Goal: Task Accomplishment & Management: Manage account settings

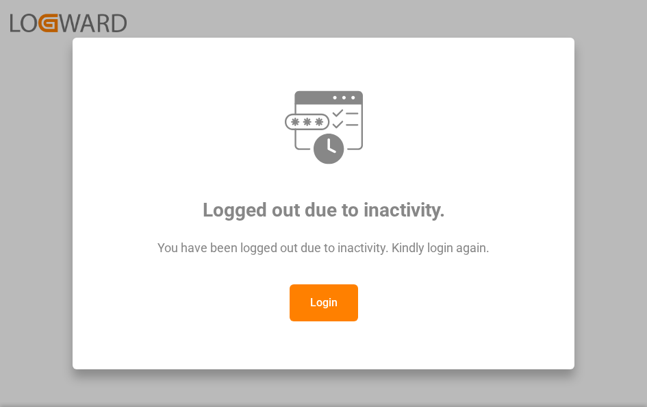
click at [325, 300] on button "Login" at bounding box center [324, 302] width 68 height 37
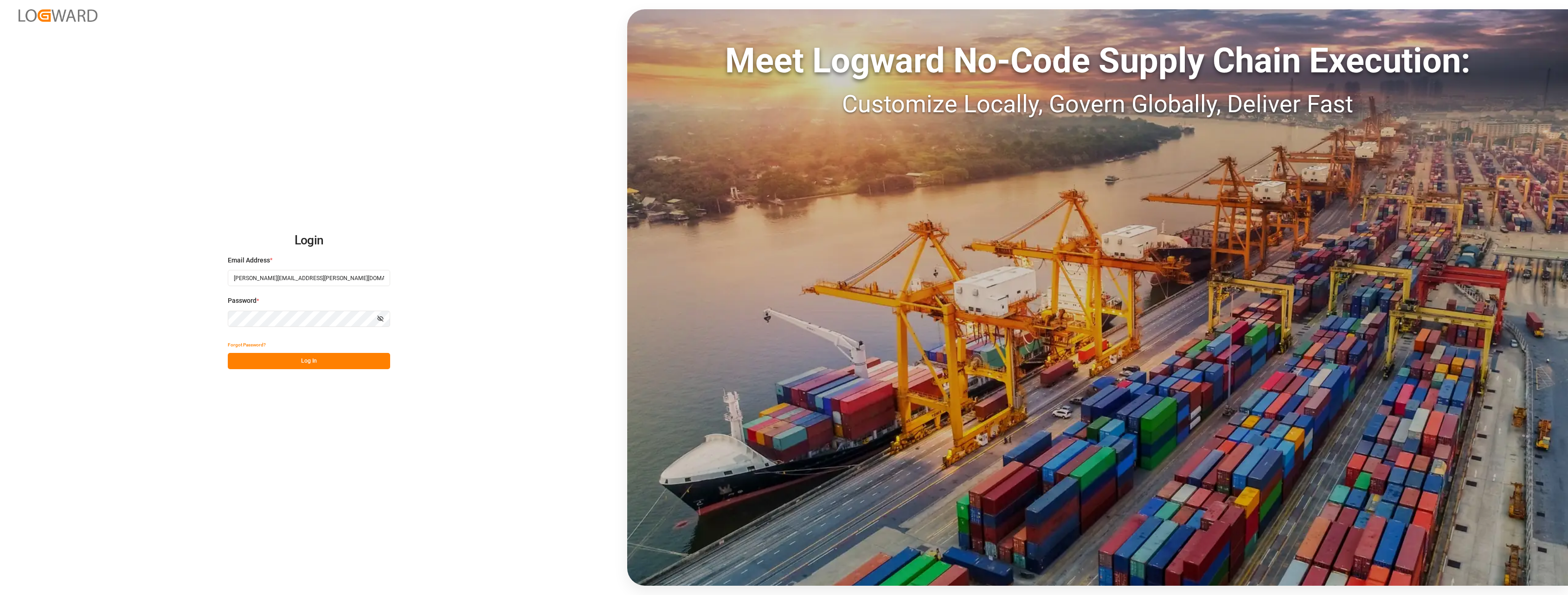
click at [295, 275] on button "Log In" at bounding box center [309, 361] width 163 height 16
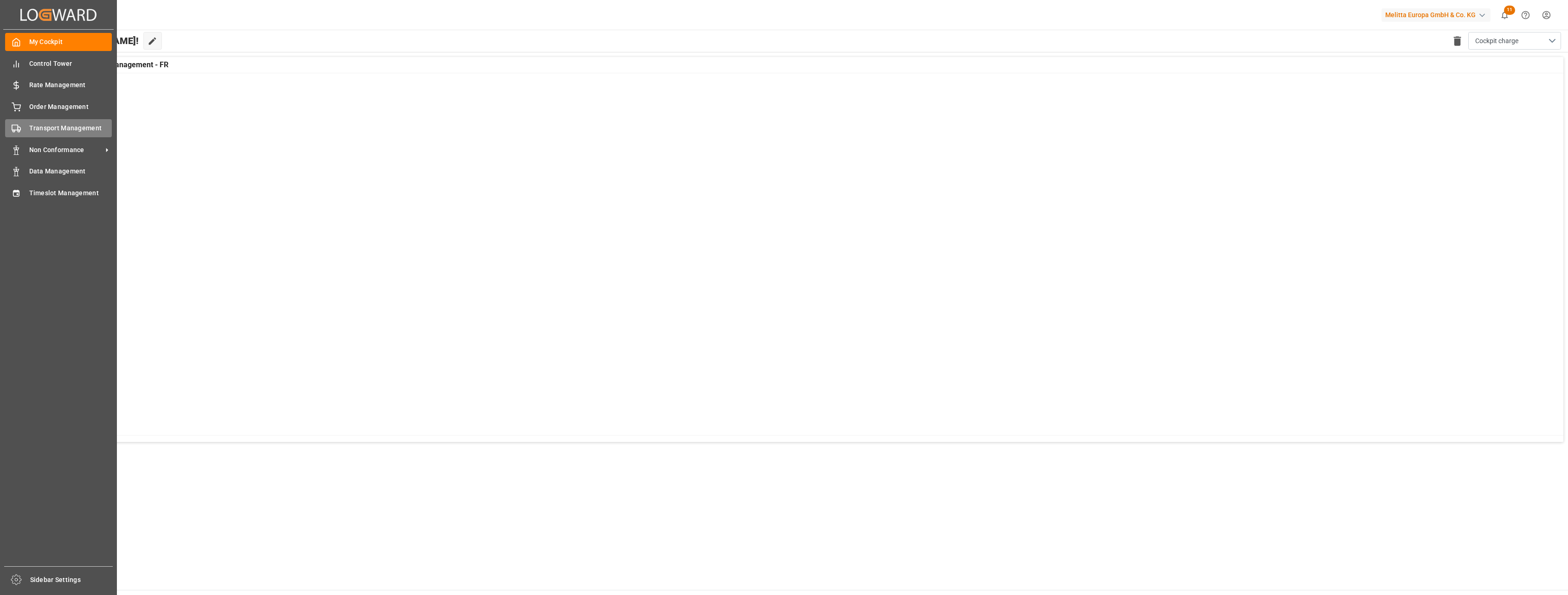
click at [58, 129] on span "Transport Management" at bounding box center [70, 128] width 83 height 9
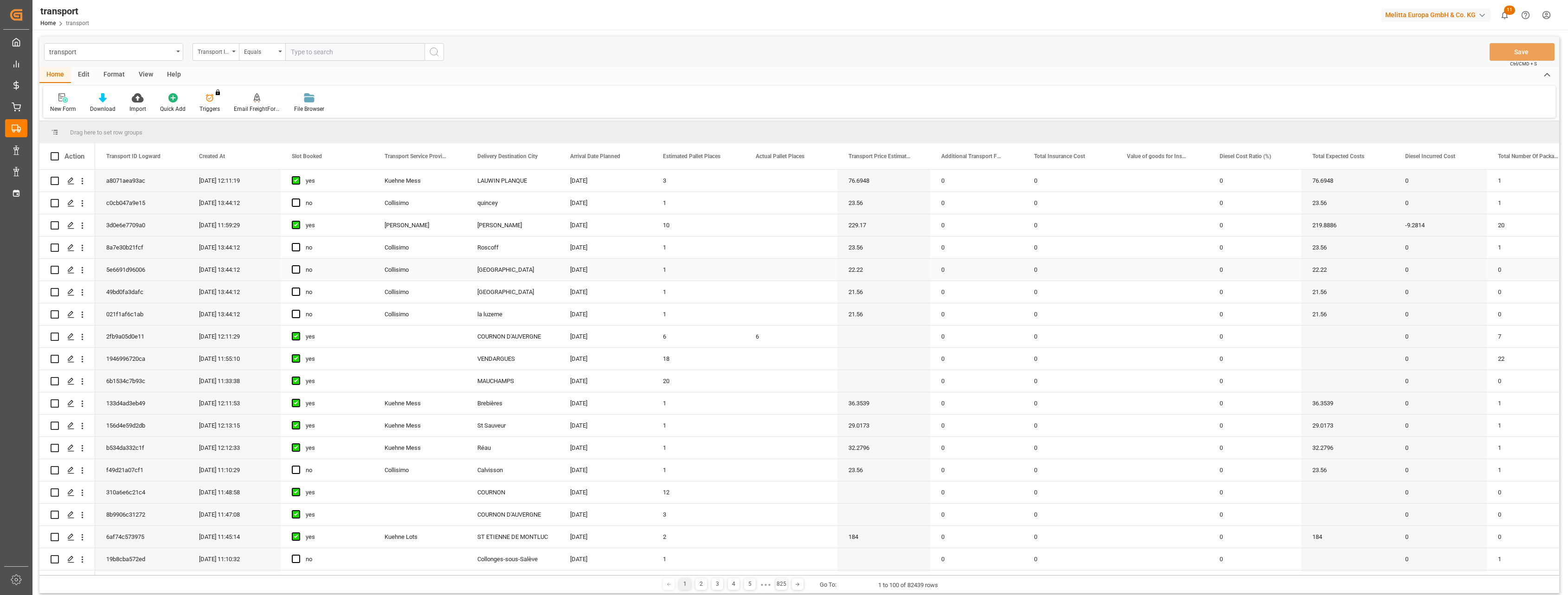
click at [438, 270] on div "0" at bounding box center [1254, 270] width 93 height 22
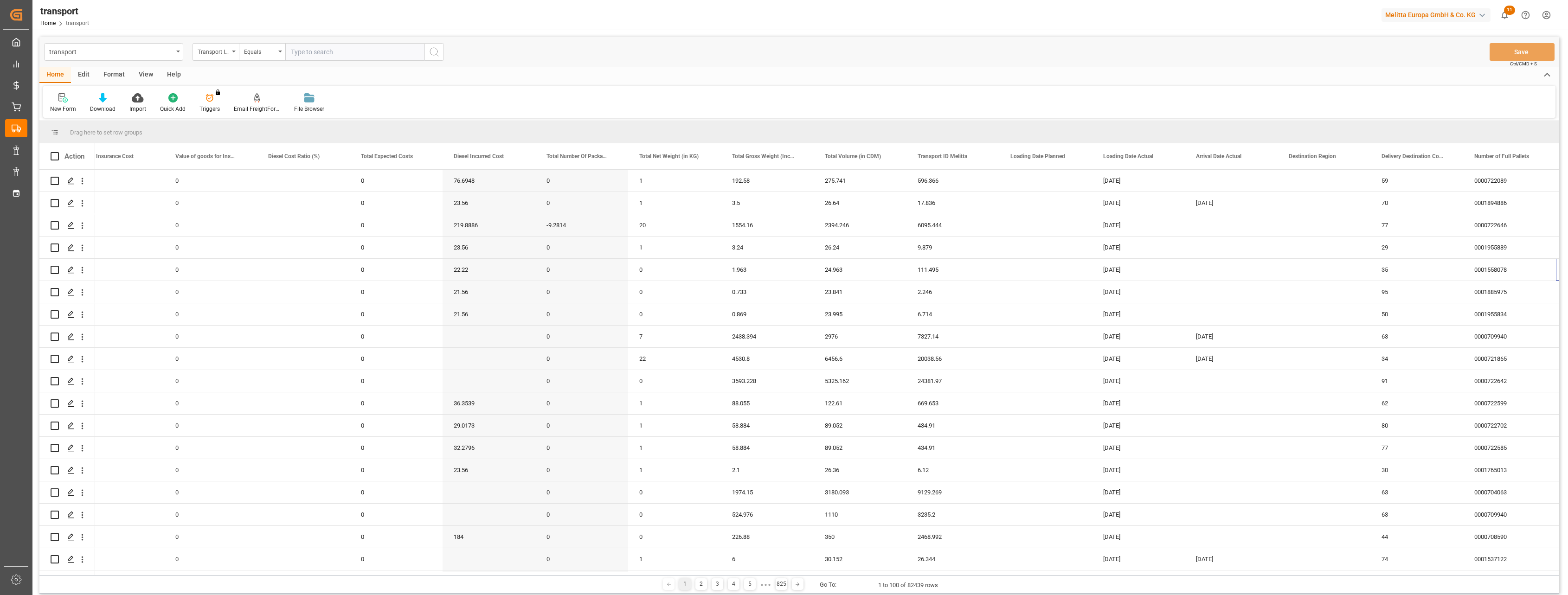
scroll to position [0, 951]
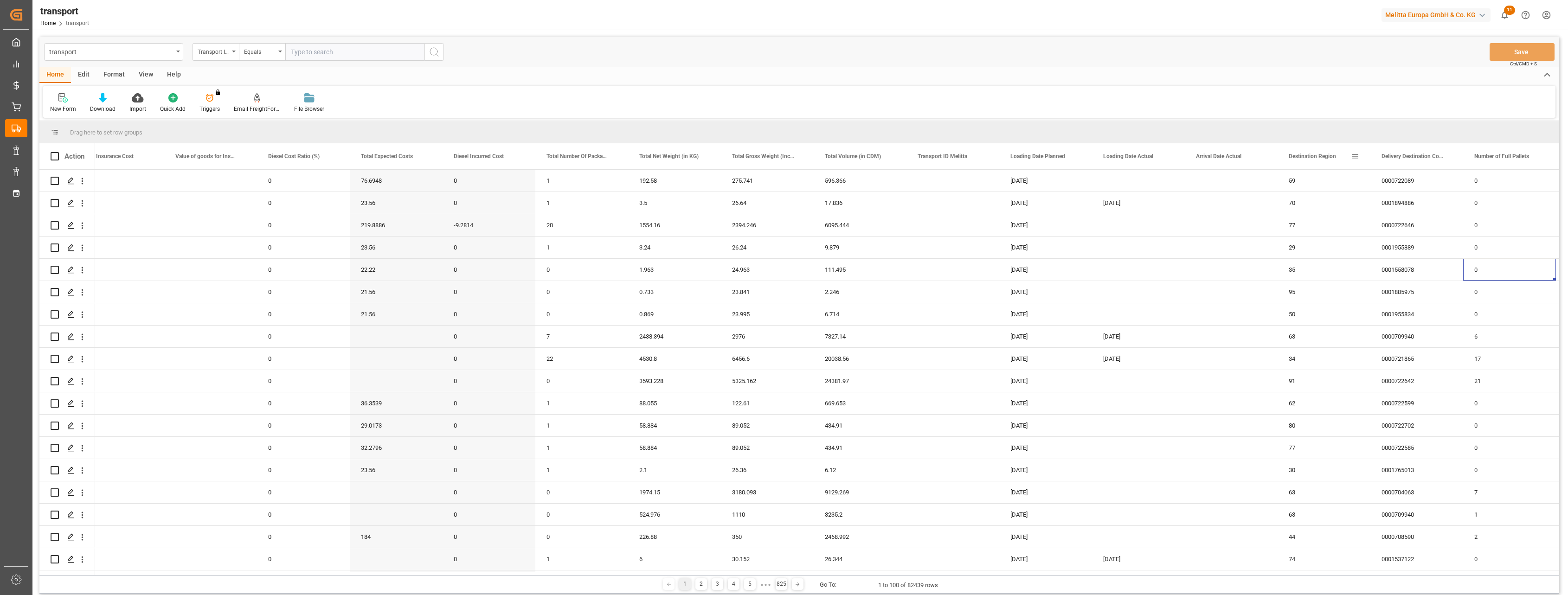
click at [438, 152] on span at bounding box center [1355, 157] width 8 height 8
click at [438, 161] on span "filter" at bounding box center [1407, 158] width 8 height 8
click at [438, 207] on input "Filter Value" at bounding box center [1398, 206] width 91 height 18
type input "20"
click at [438, 237] on button "Apply" at bounding box center [1409, 235] width 17 height 9
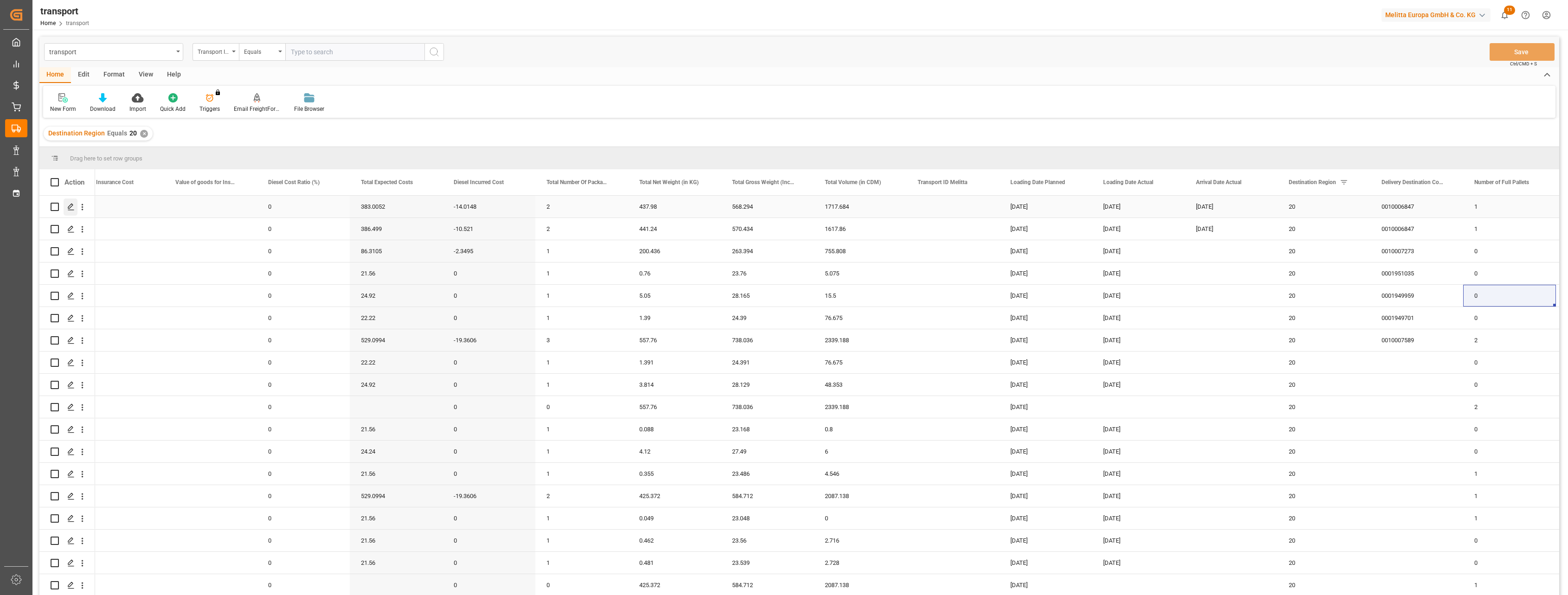
click at [66, 209] on div "Press SPACE to select this row." at bounding box center [70, 207] width 14 height 17
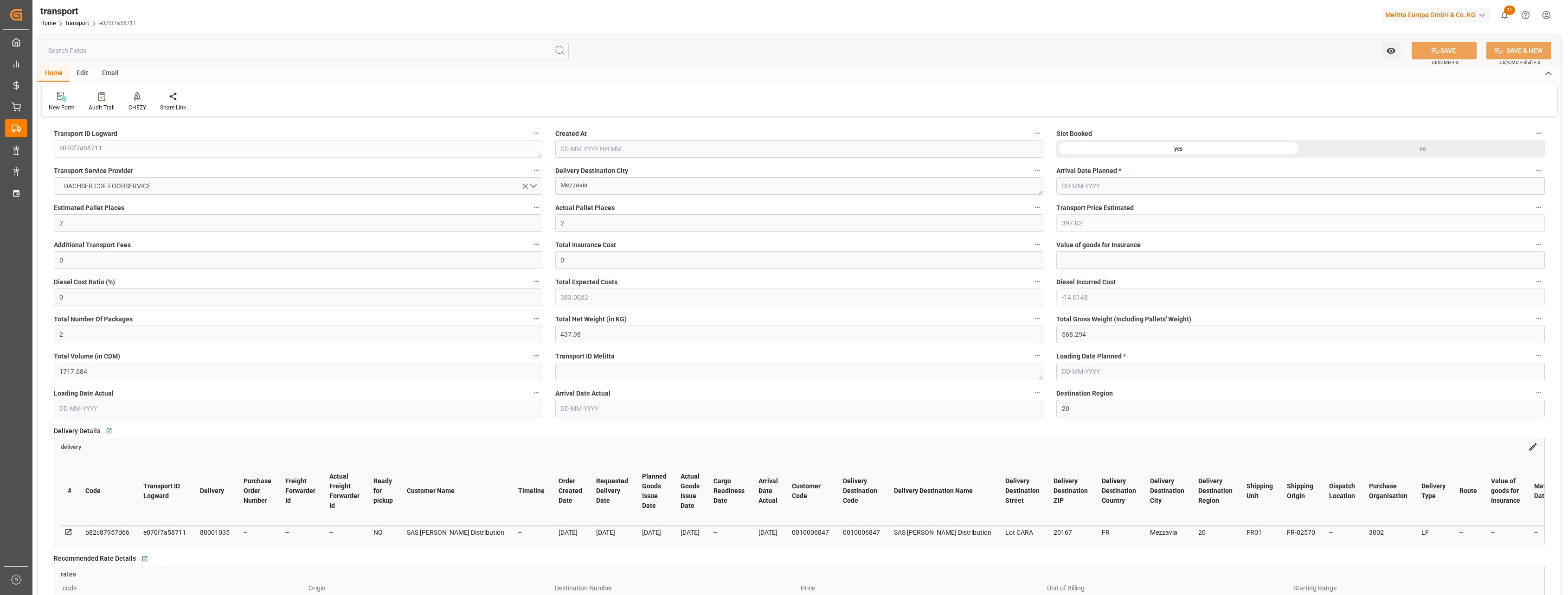
type input "[DATE] 12:12"
type input "[DATE]"
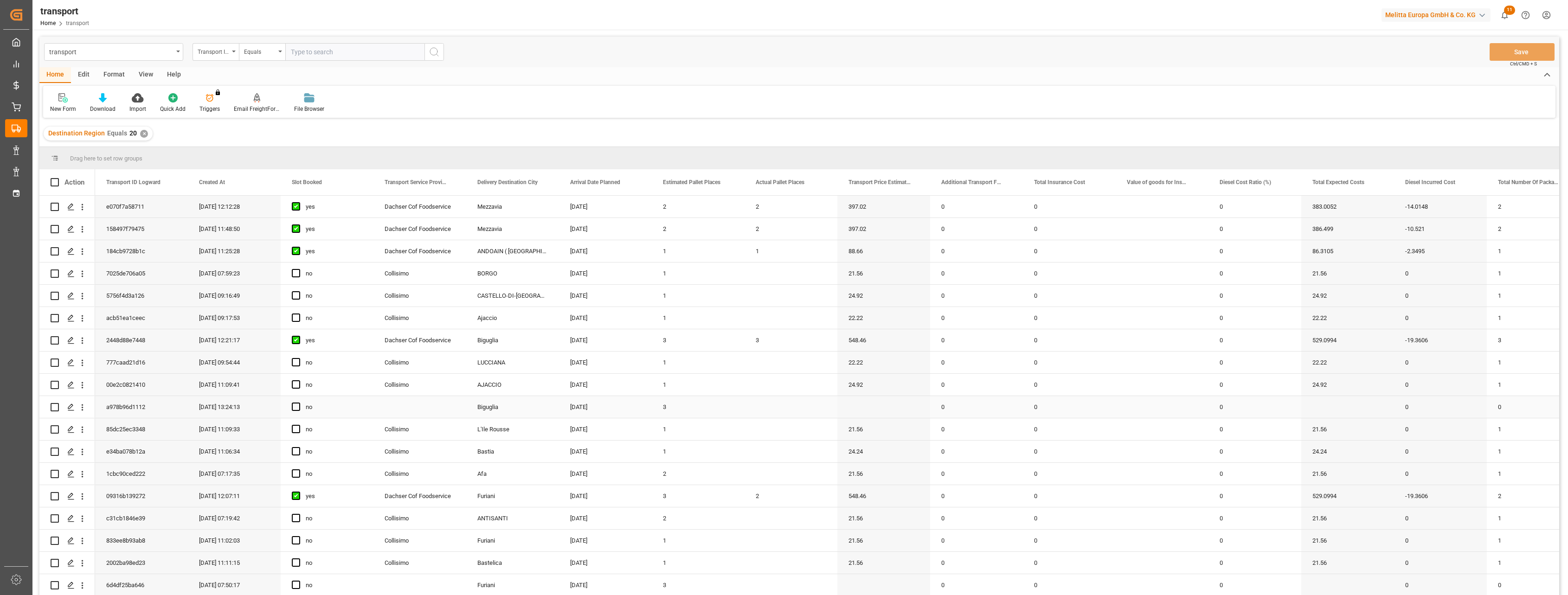
click at [438, 275] on div "24.92" at bounding box center [1347, 385] width 93 height 22
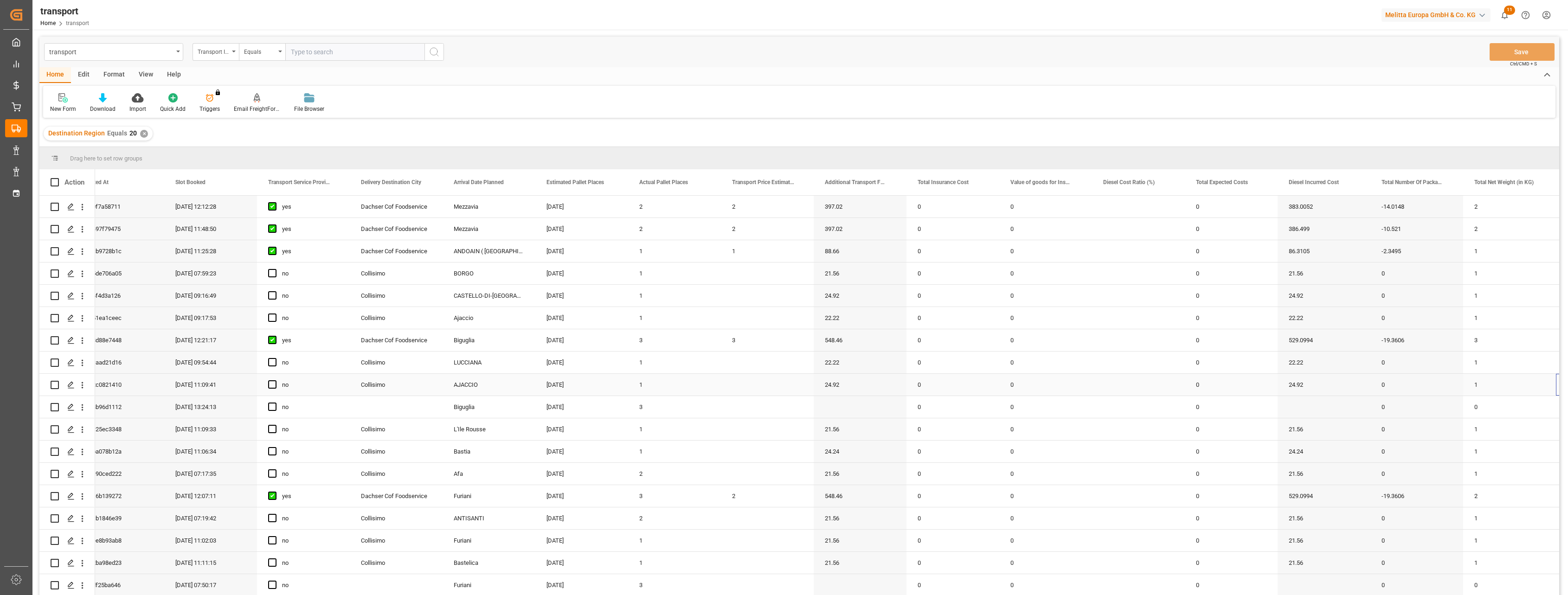
scroll to position [0, 117]
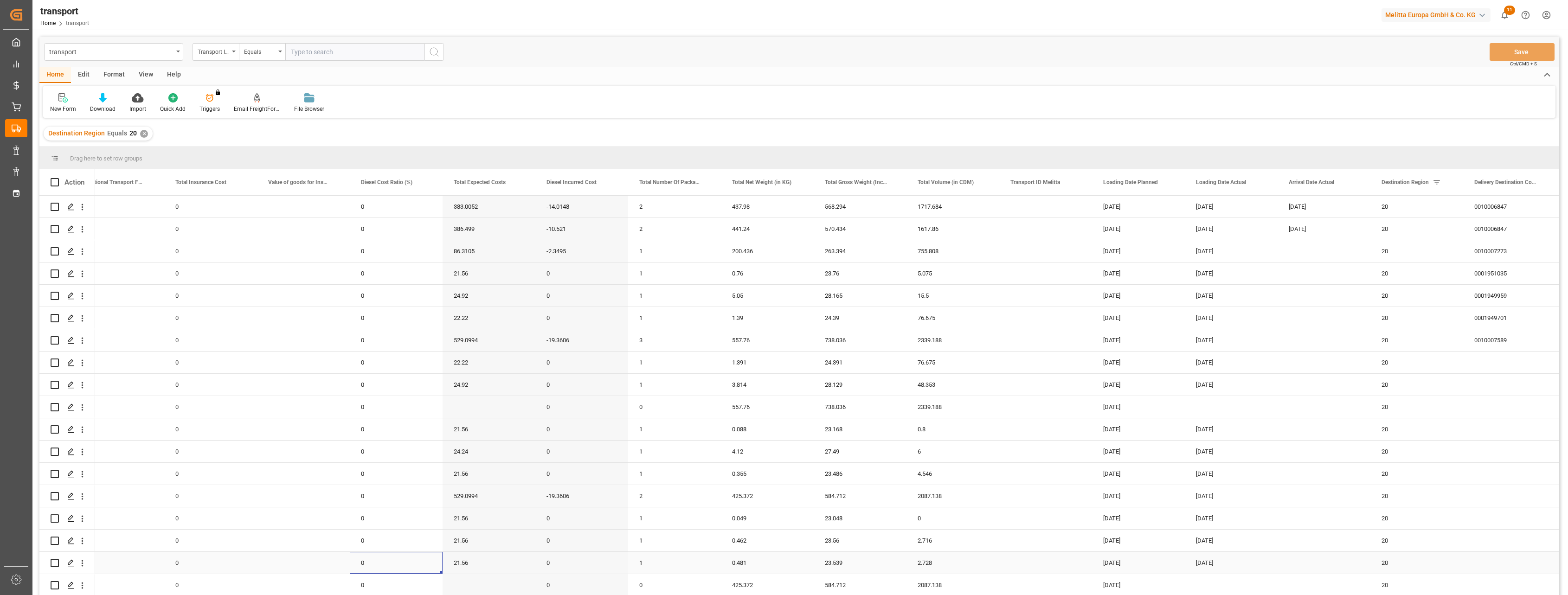
click at [411, 275] on div "0" at bounding box center [396, 563] width 93 height 22
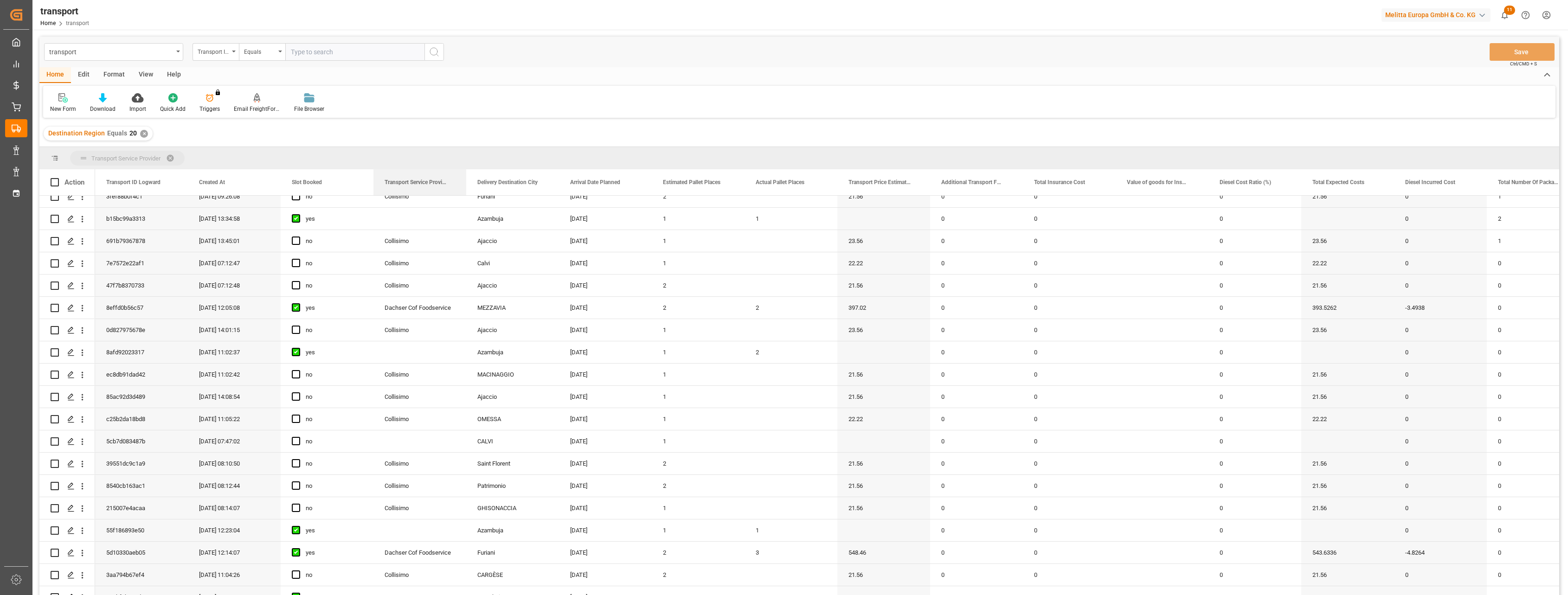
drag, startPoint x: 430, startPoint y: 186, endPoint x: 388, endPoint y: 151, distance: 54.7
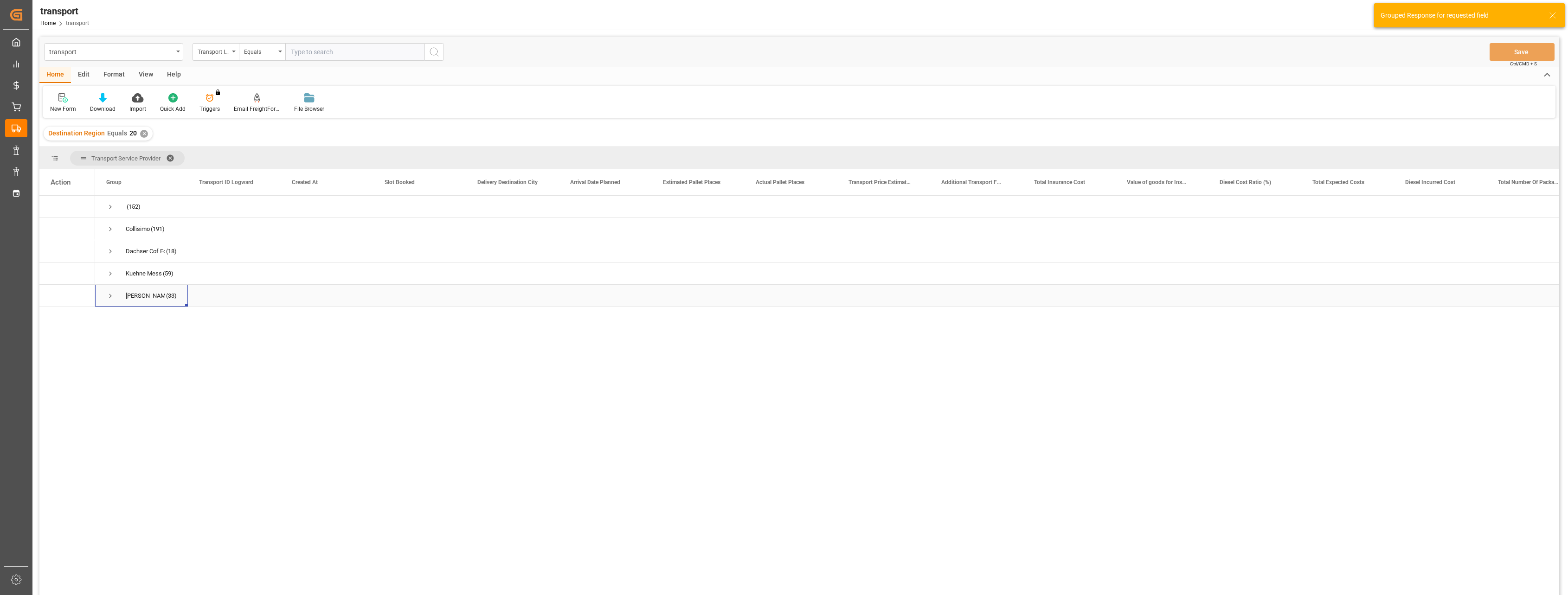
click at [111, 275] on span "Press SPACE to select this row." at bounding box center [110, 296] width 8 height 8
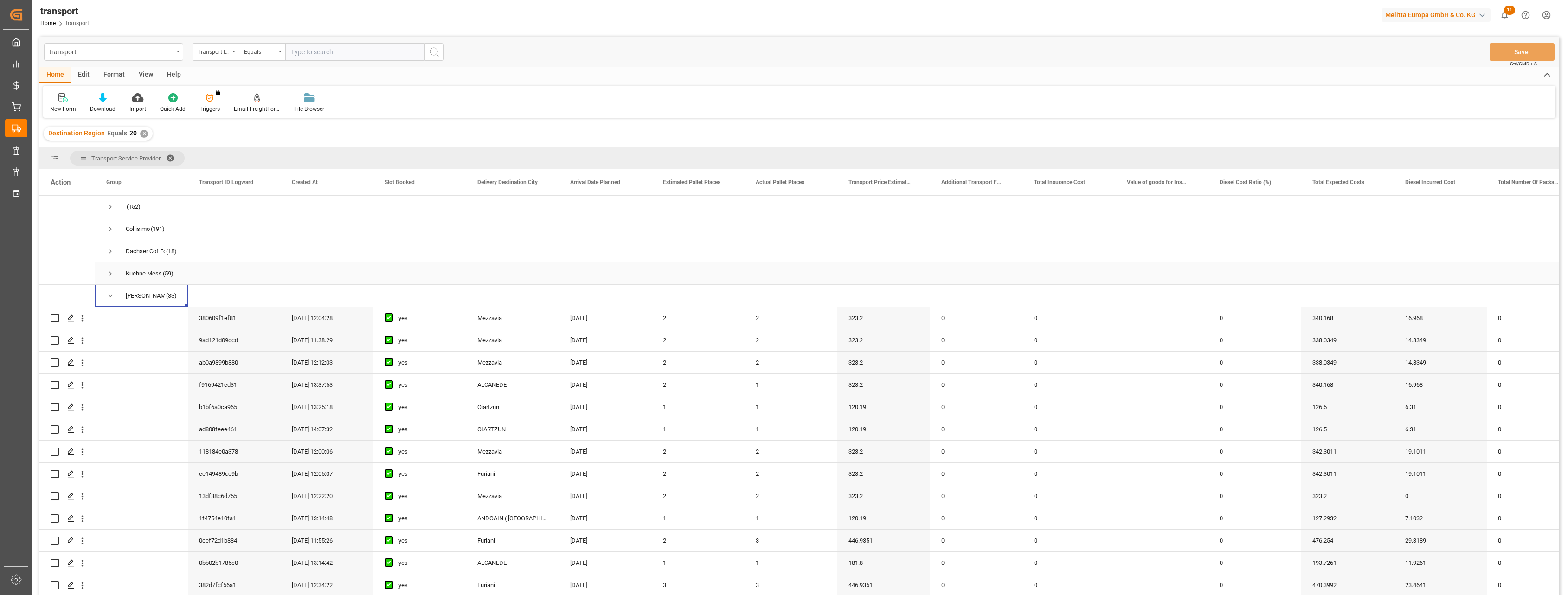
click at [110, 272] on span "Press SPACE to select this row." at bounding box center [110, 274] width 8 height 8
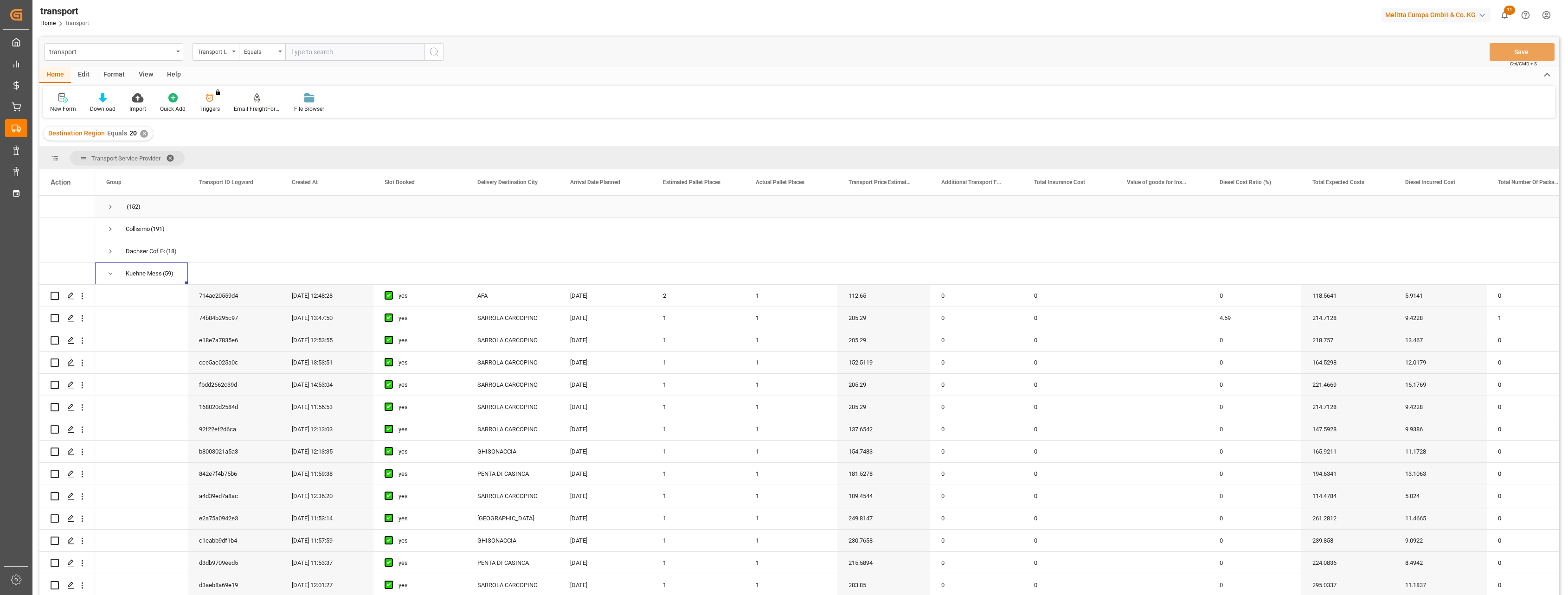
click at [111, 207] on span "Press SPACE to select this row." at bounding box center [110, 207] width 8 height 8
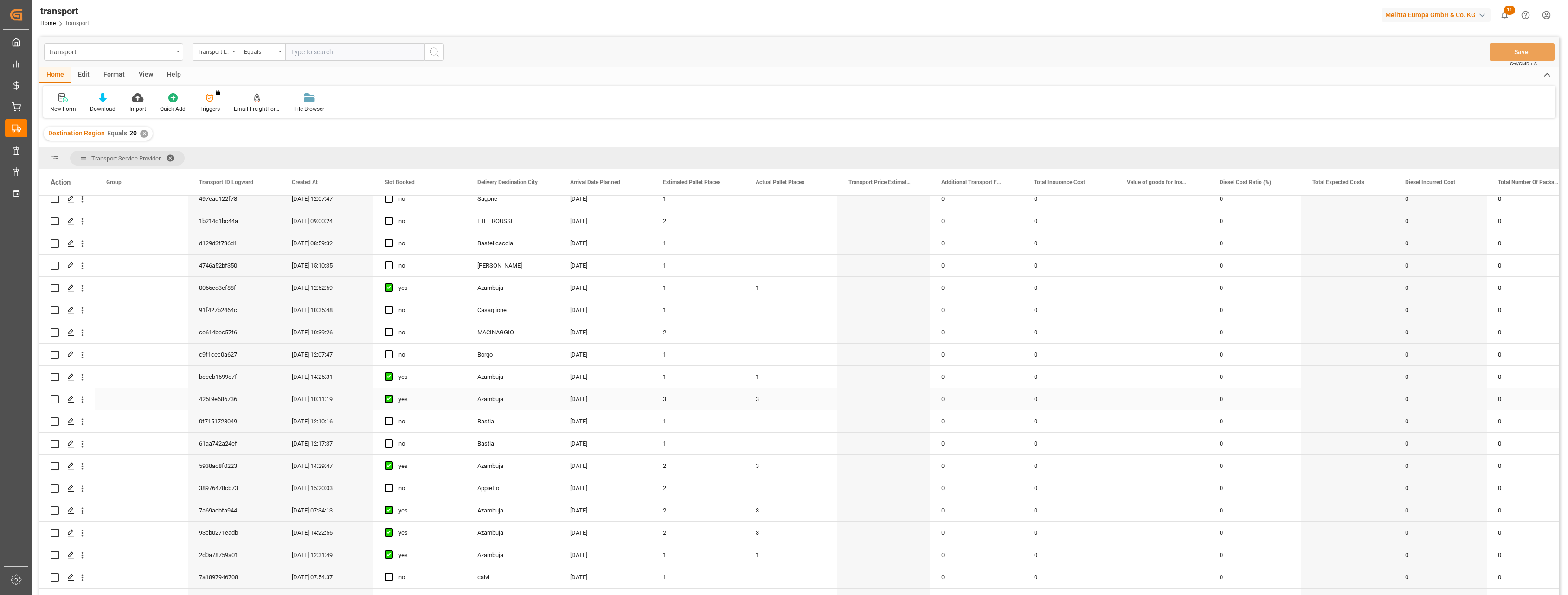
scroll to position [2204, 0]
click at [56, 275] on input "Press Space to toggle row selection (unchecked)" at bounding box center [55, 342] width 8 height 8
checkbox input "true"
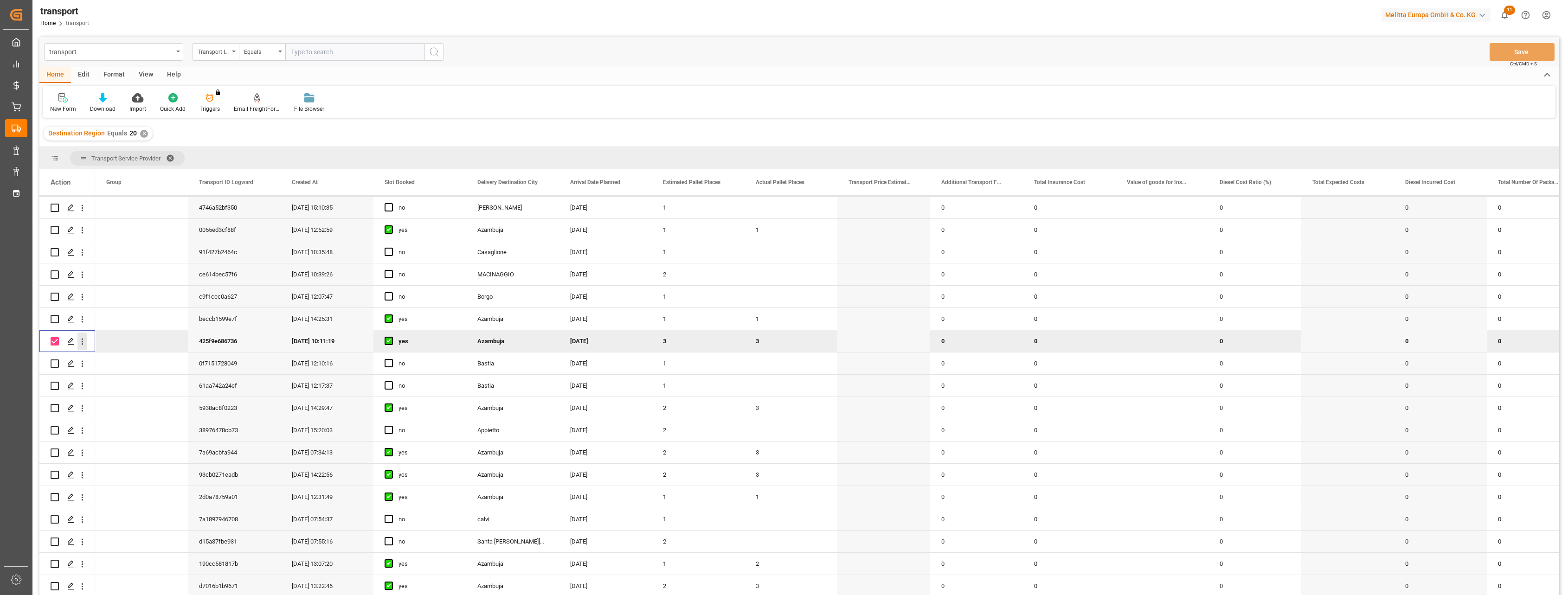
click at [83, 275] on icon "open menu" at bounding box center [82, 342] width 2 height 7
click at [106, 275] on span "Open in new tab" at bounding box center [143, 361] width 85 height 9
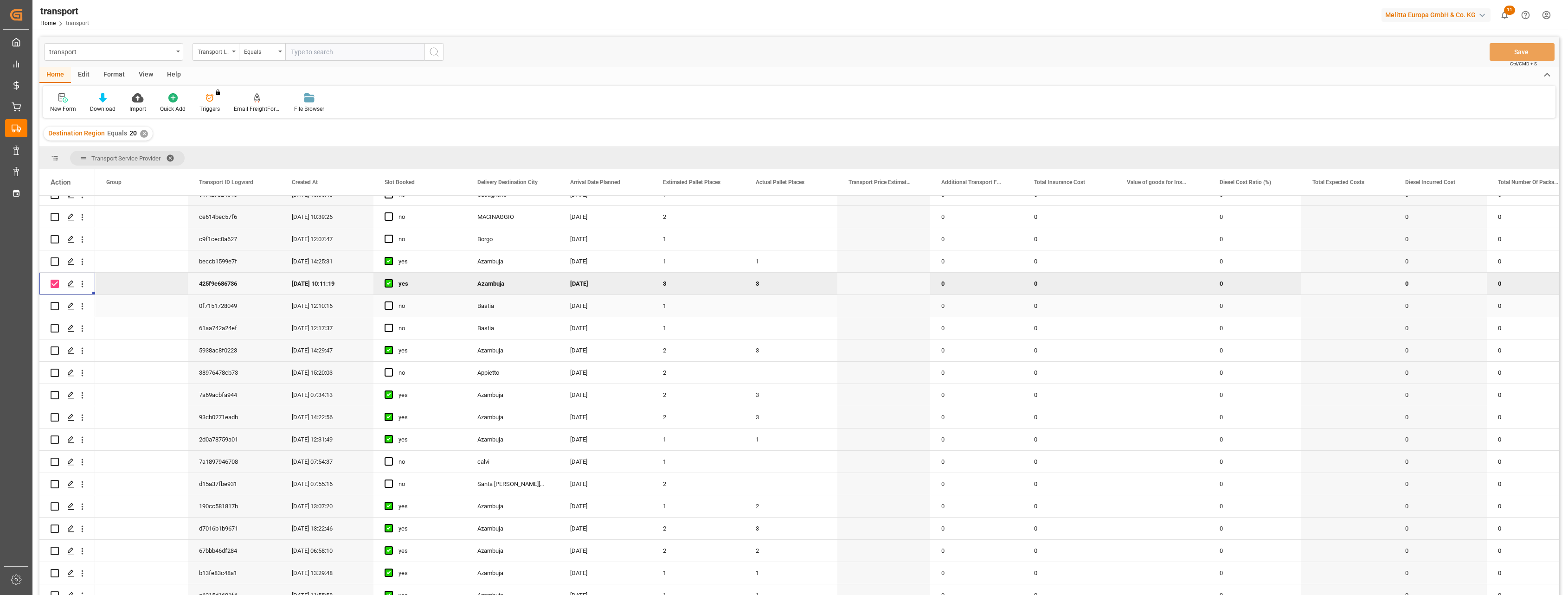
scroll to position [2262, 0]
click at [438, 275] on div "0" at bounding box center [1069, 528] width 93 height 22
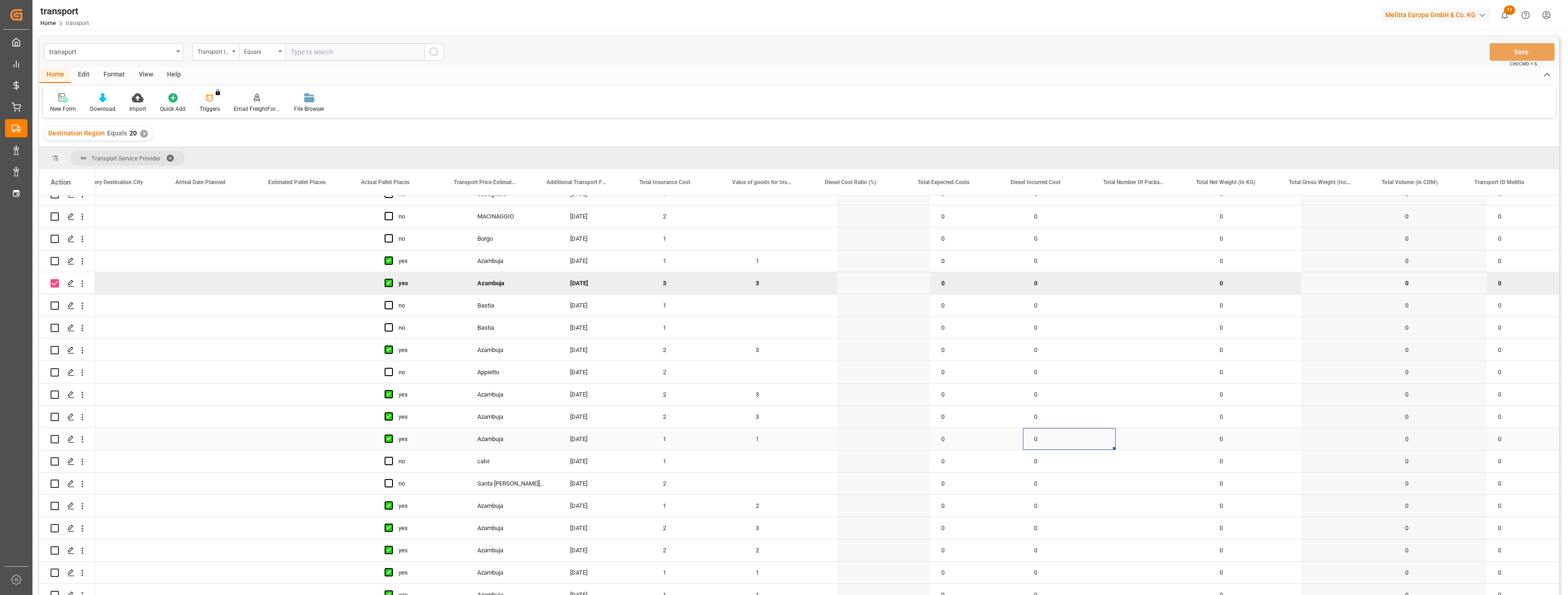
scroll to position [0, 395]
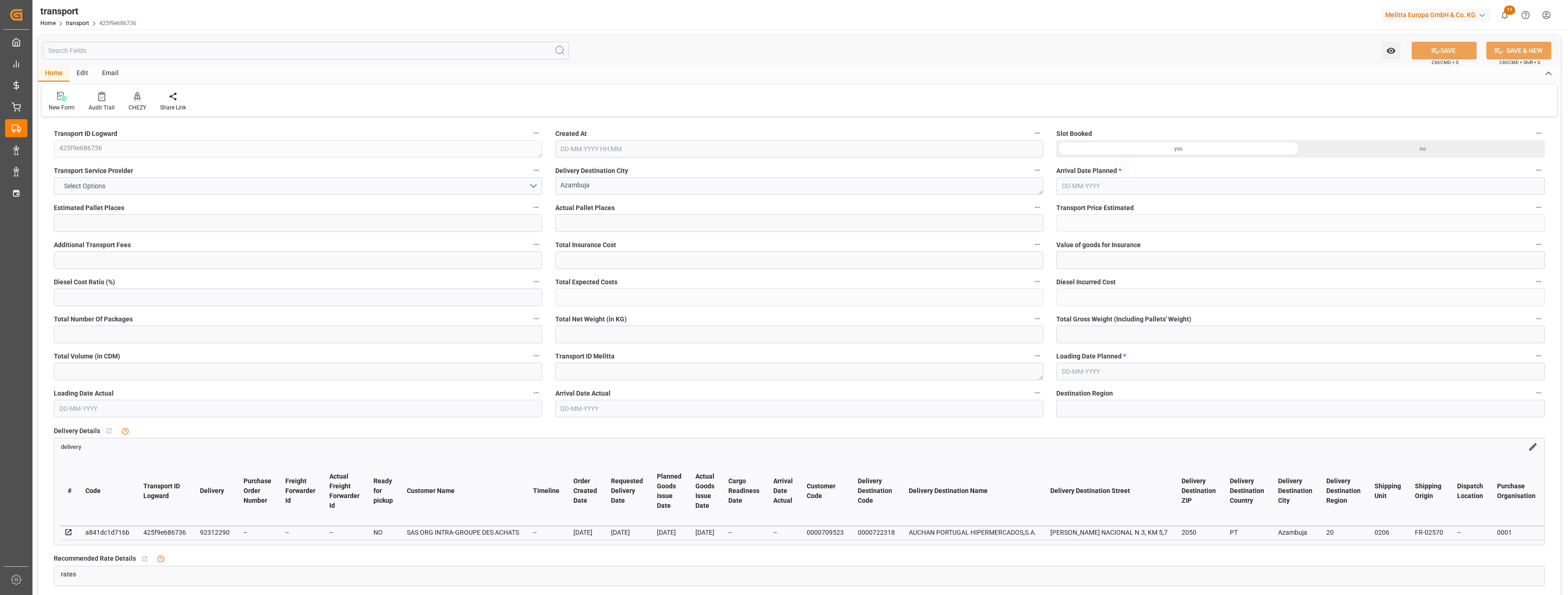
type input "3"
type input "0"
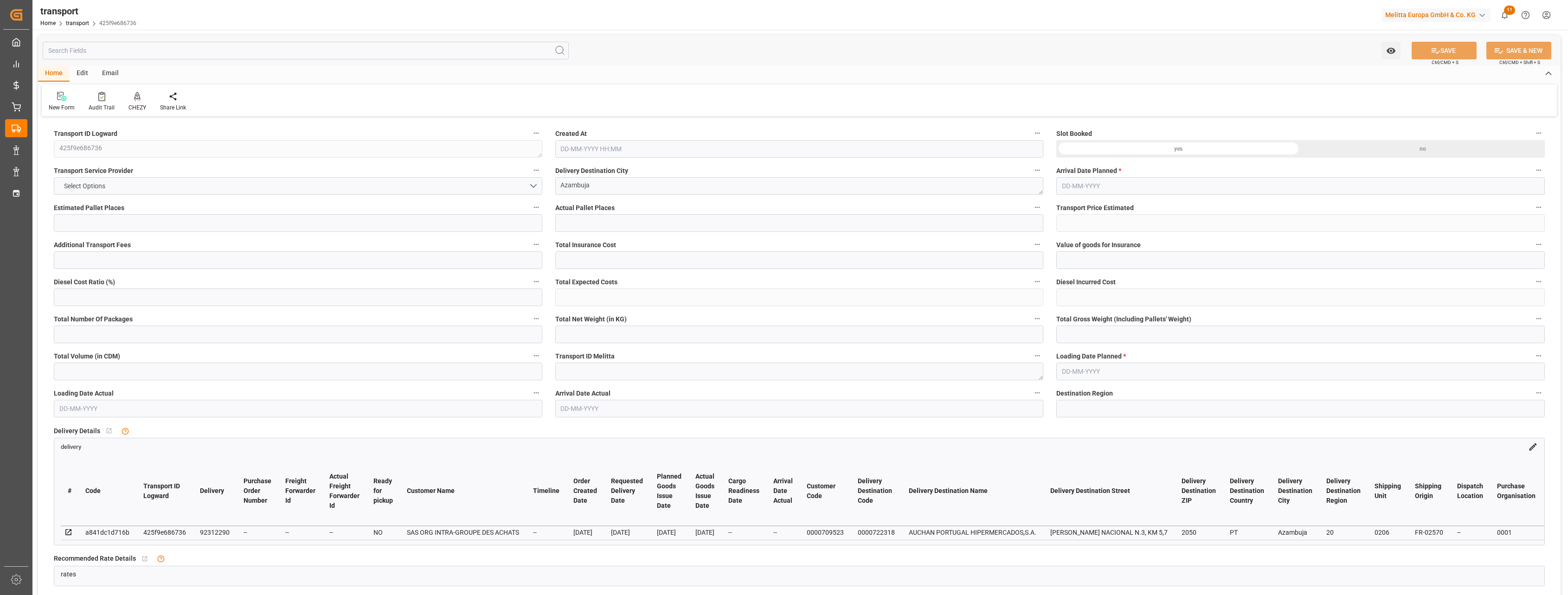
type input "0"
type input "426.936"
type input "699"
type input "3100.8"
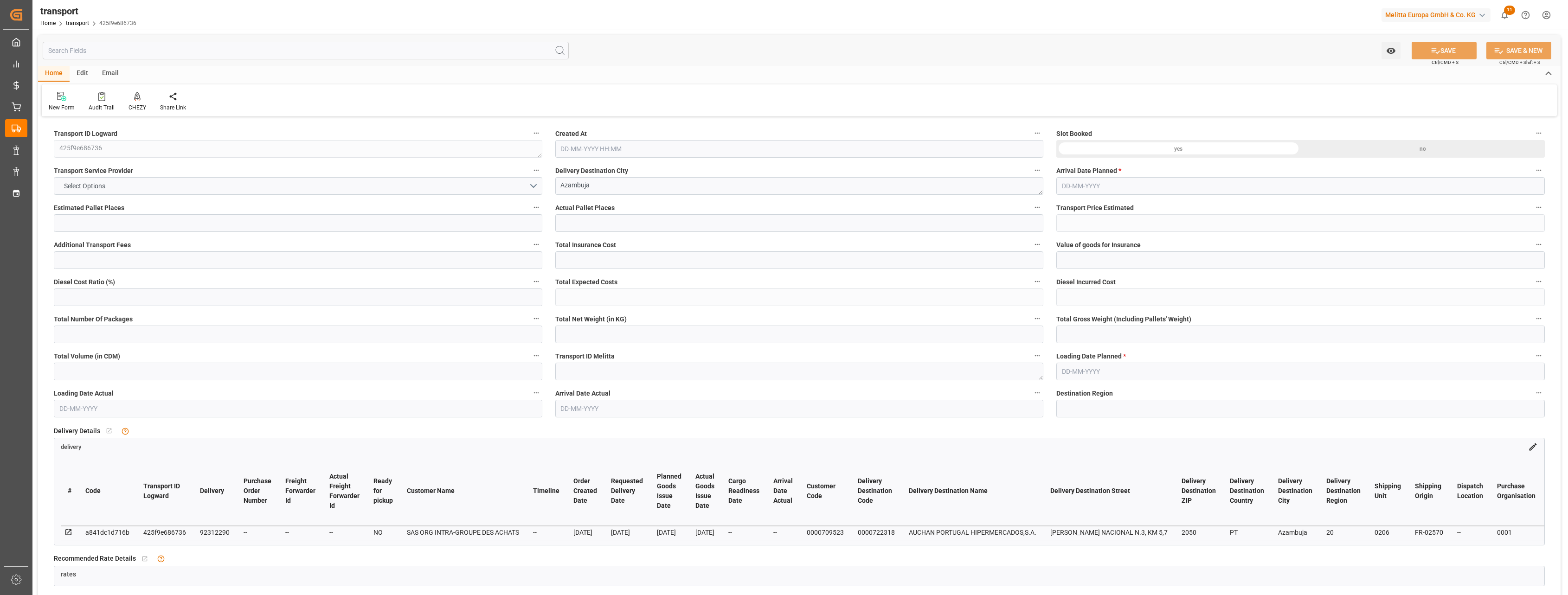
type input "20"
type input "5"
type input "0"
type input "5"
type input "101"
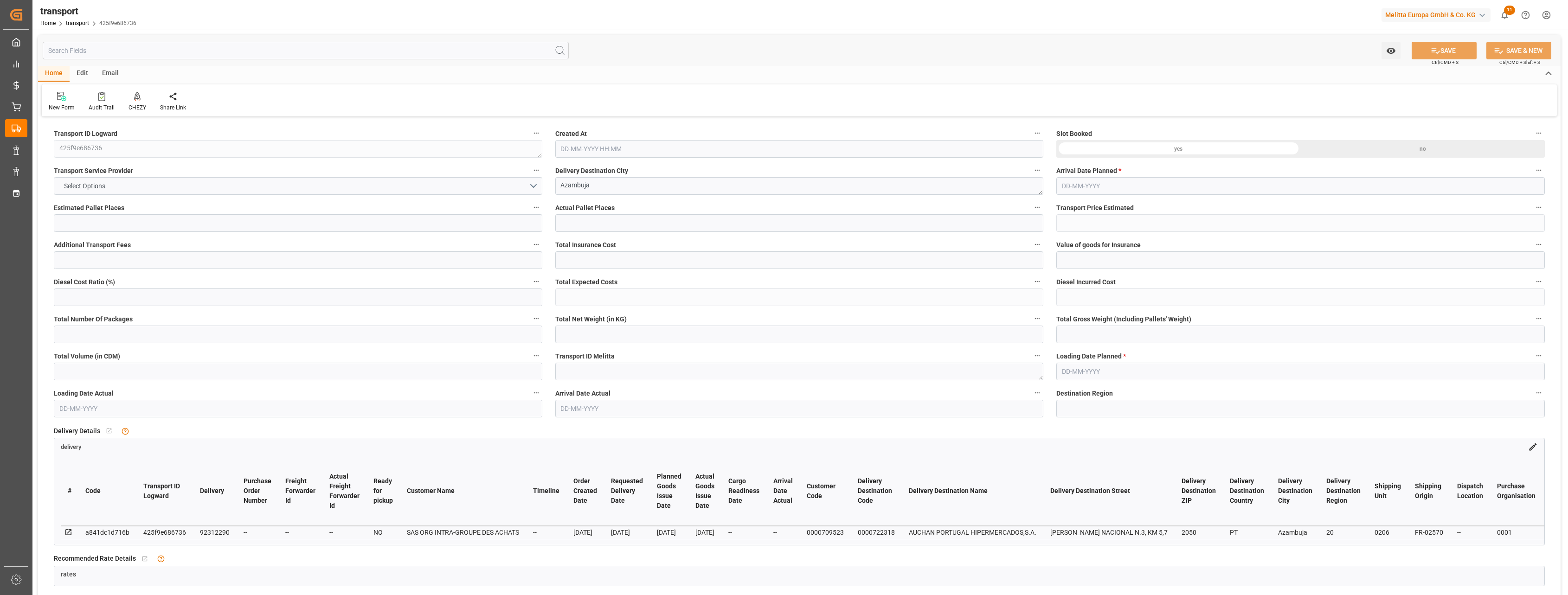
type input "555.008"
type input "0"
type input "4710.8598"
type input "0"
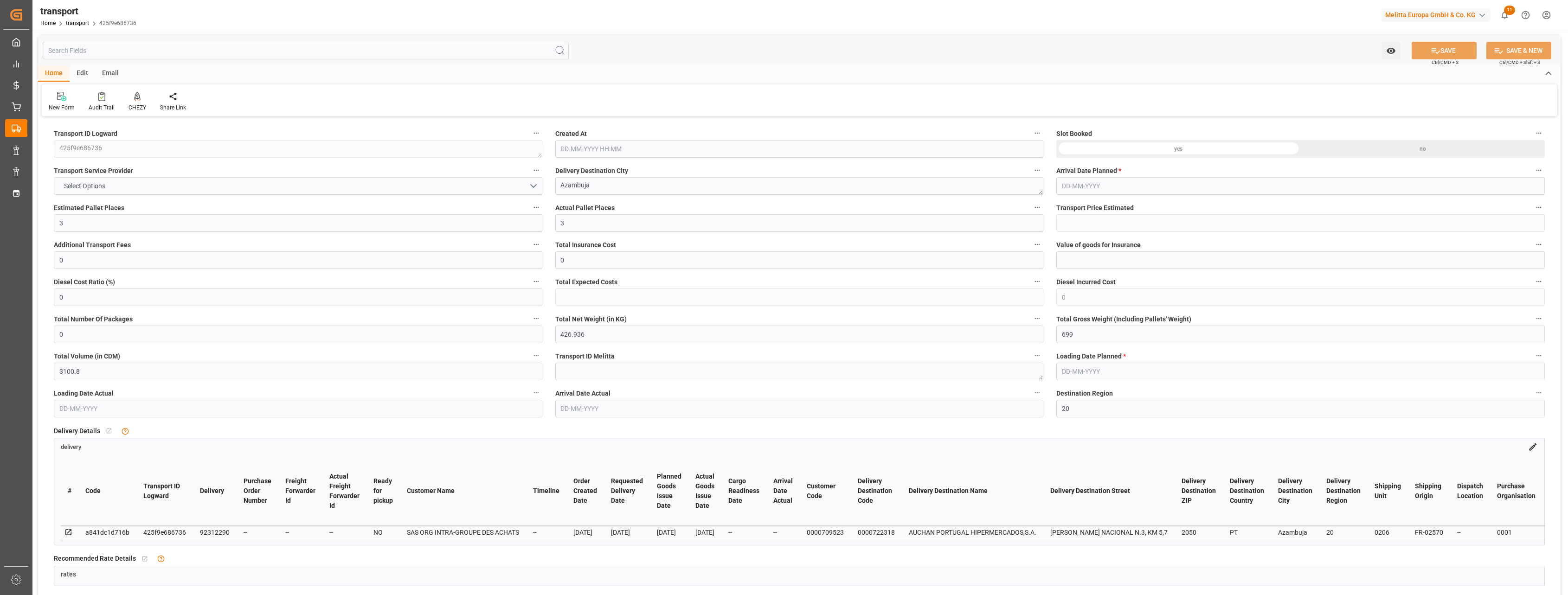
type input "24-11-2023 10:11"
type input "[DATE]"
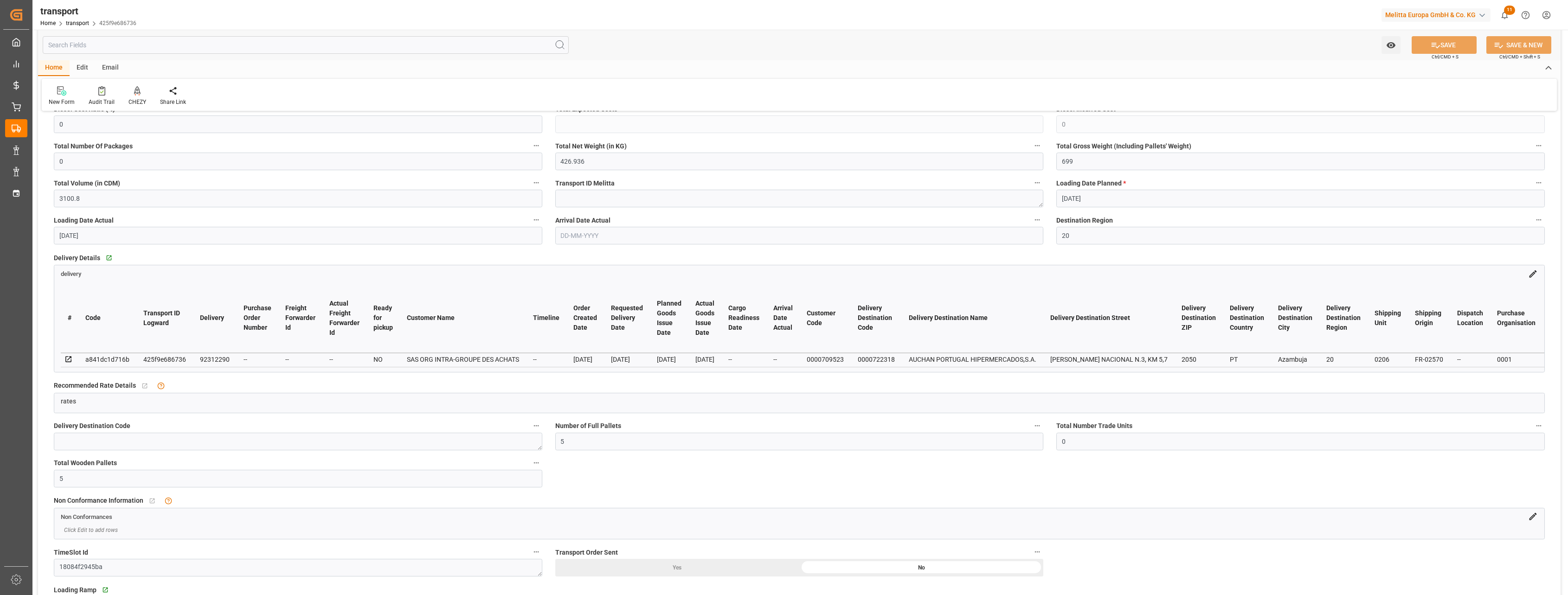
scroll to position [174, 0]
